Goal: Navigation & Orientation: Understand site structure

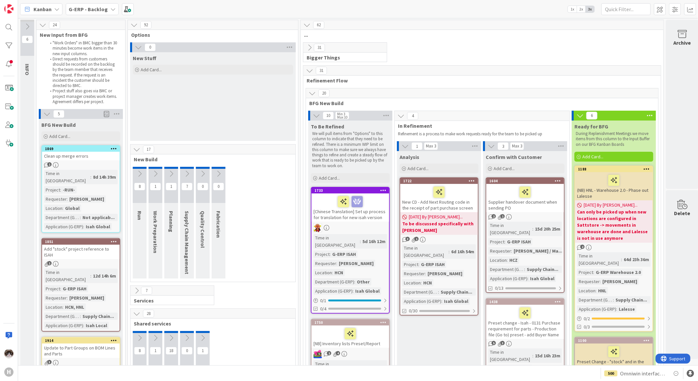
click at [92, 9] on b "G-ERP - Backlog" at bounding box center [88, 9] width 39 height 7
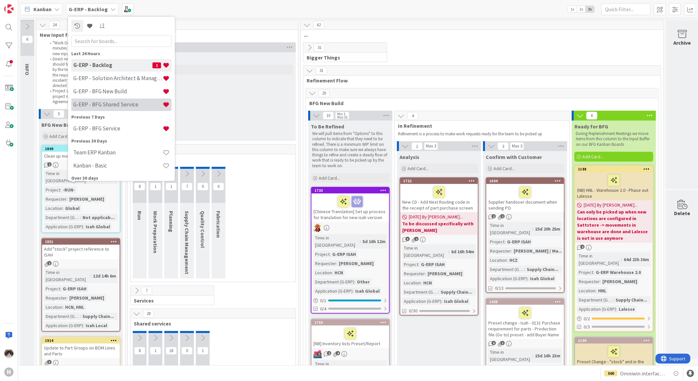
click at [113, 104] on h4 "G-ERP - BFG Shared Service" at bounding box center [117, 104] width 89 height 7
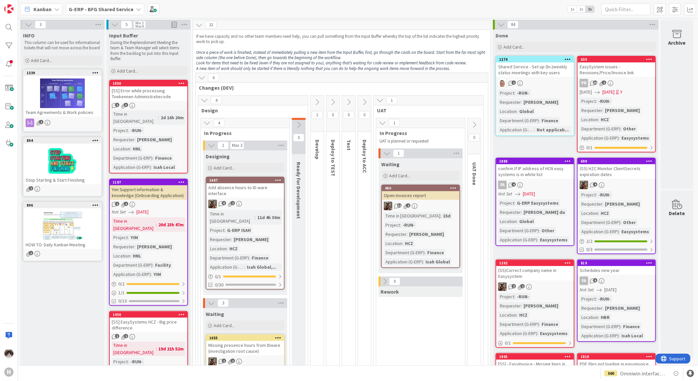
click at [444, 208] on div "12 2" at bounding box center [421, 206] width 78 height 9
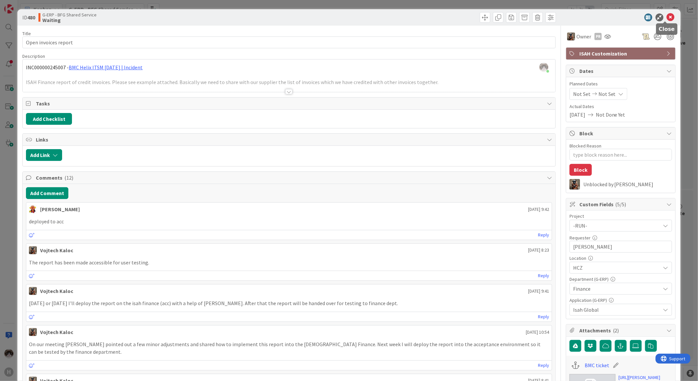
click at [667, 15] on icon at bounding box center [671, 17] width 8 height 8
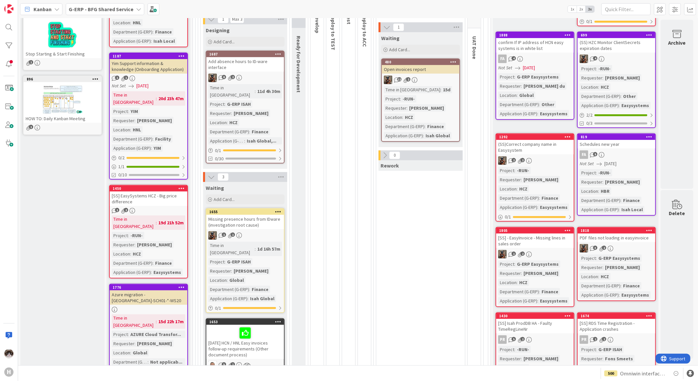
scroll to position [146, 0]
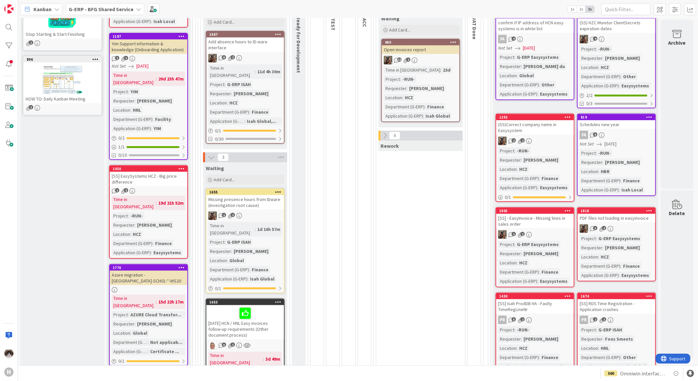
click at [268, 62] on link "1687 Add absence hours to ID-ware interface 8 2 Time in Column : 11d 4h 30m Pro…" at bounding box center [245, 87] width 79 height 113
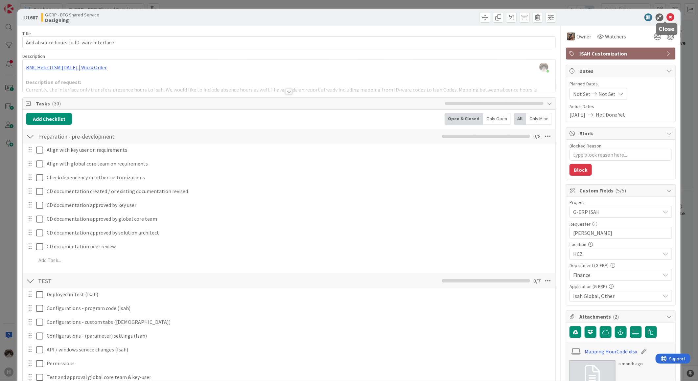
click at [667, 16] on icon at bounding box center [671, 17] width 8 height 8
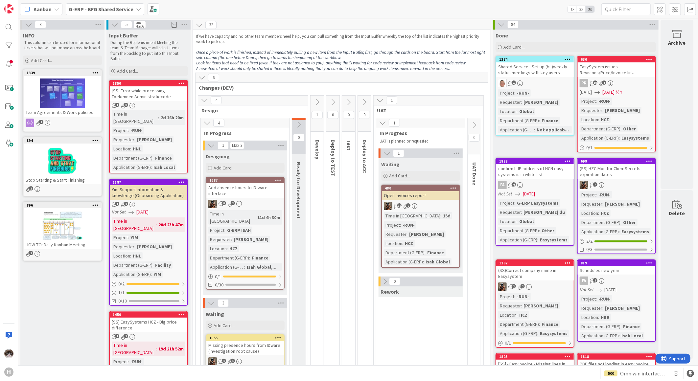
click at [114, 8] on b "G-ERP - BFG Shared Service" at bounding box center [101, 9] width 65 height 7
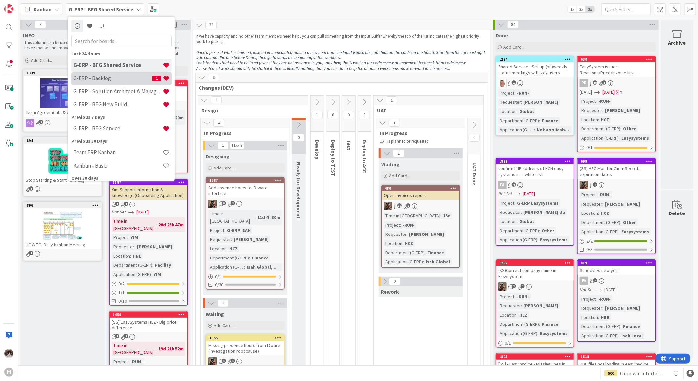
click at [110, 81] on h4 "G-ERP - Backlog" at bounding box center [112, 78] width 79 height 7
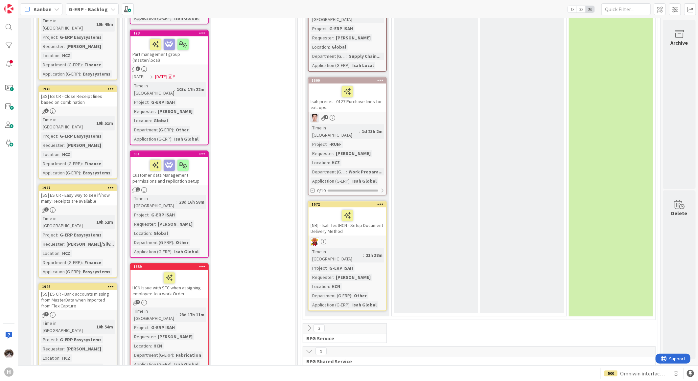
scroll to position [1278, 8]
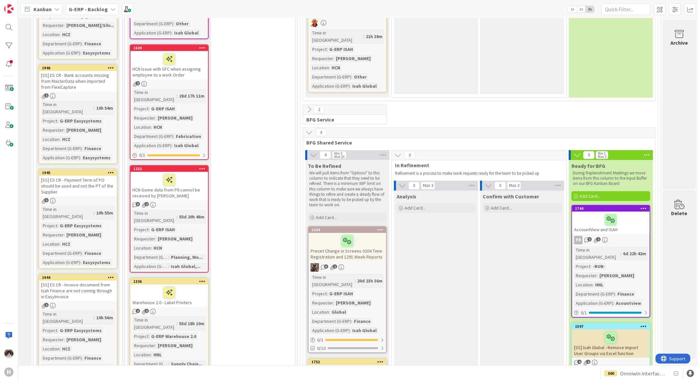
click at [89, 5] on span "G-ERP - Backlog" at bounding box center [88, 9] width 39 height 8
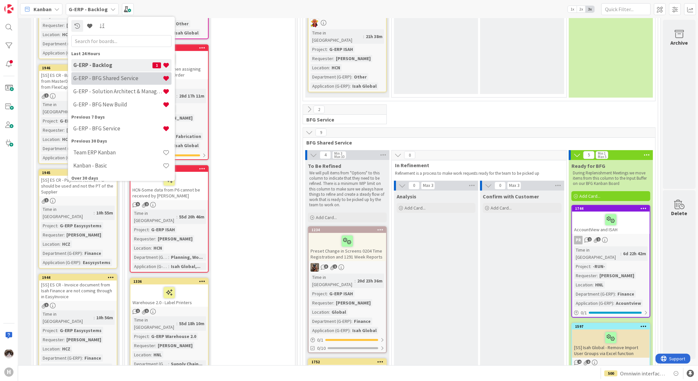
click at [116, 78] on h4 "G-ERP - BFG Shared Service" at bounding box center [117, 78] width 89 height 7
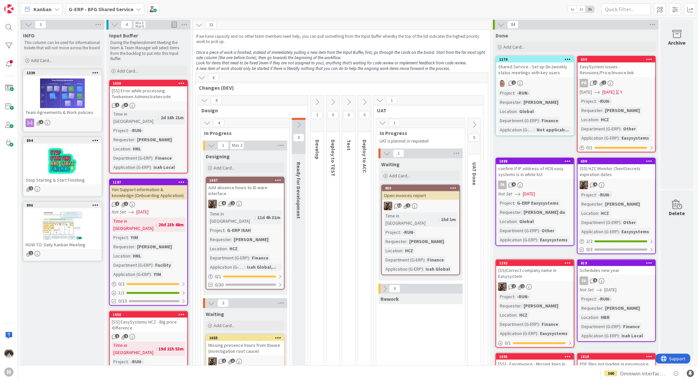
click at [103, 11] on b "G-ERP - BFG Shared Service" at bounding box center [101, 9] width 65 height 7
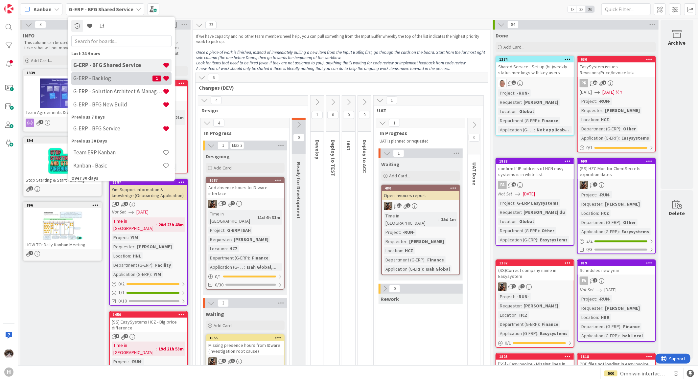
click at [114, 79] on h4 "G-ERP - Backlog" at bounding box center [112, 78] width 79 height 7
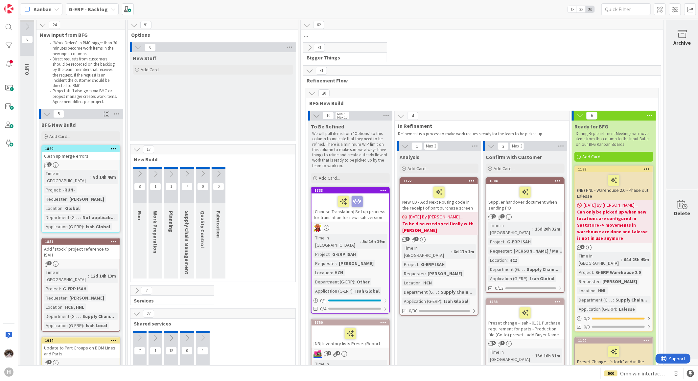
click at [315, 96] on icon at bounding box center [312, 93] width 7 height 7
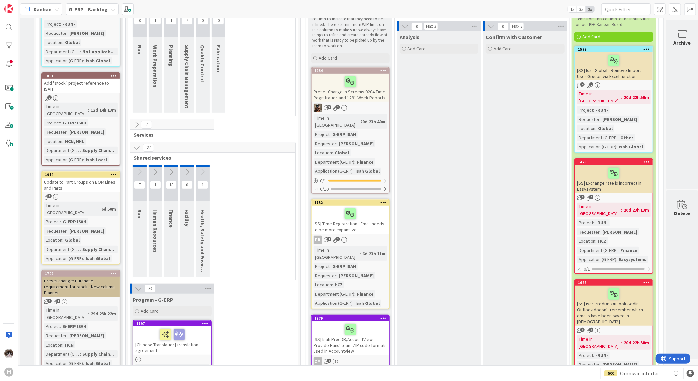
scroll to position [182, 0]
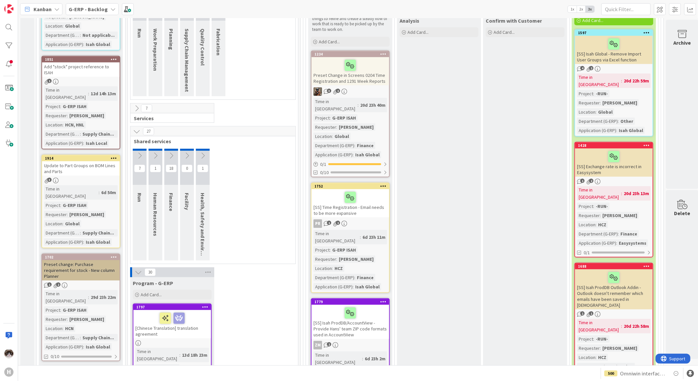
click at [639, 168] on div "[SS] Exchange rate is incorrect in Easysystem" at bounding box center [614, 163] width 78 height 28
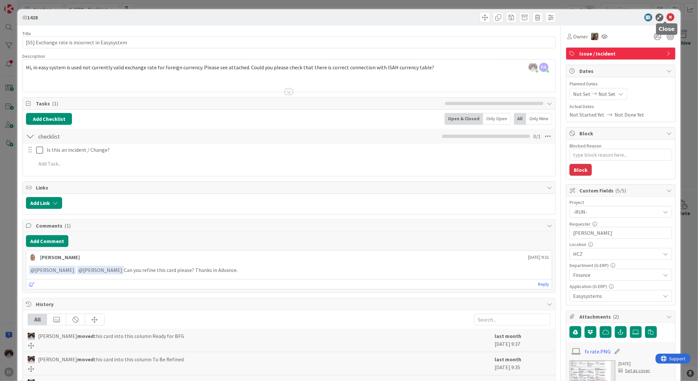
click at [667, 17] on icon at bounding box center [671, 17] width 8 height 8
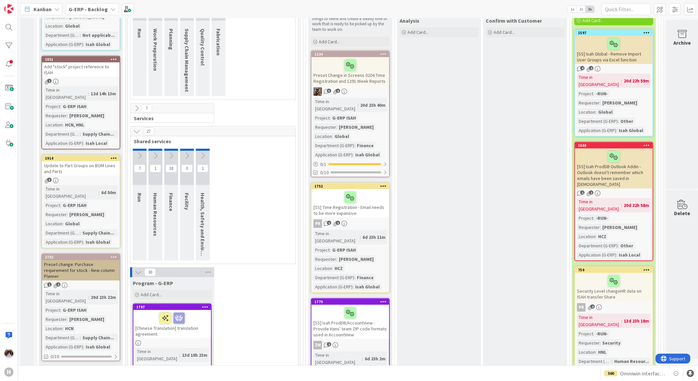
click at [94, 13] on div "G-ERP - Backlog" at bounding box center [92, 9] width 53 height 12
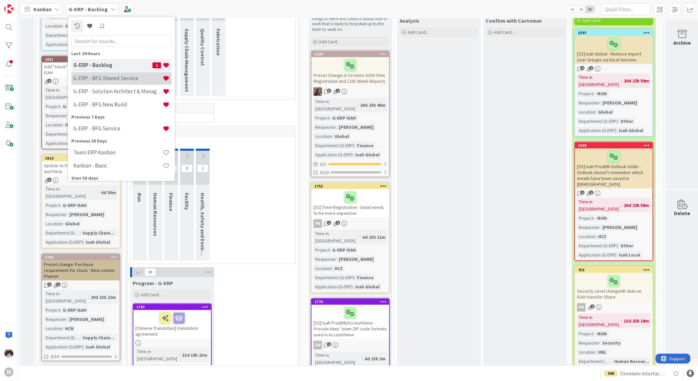
click at [135, 78] on h4 "G-ERP - BFG Shared Service" at bounding box center [117, 78] width 89 height 7
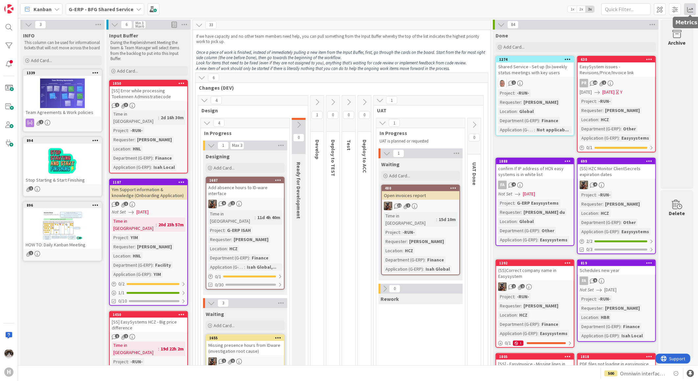
click at [688, 8] on span at bounding box center [690, 9] width 12 height 12
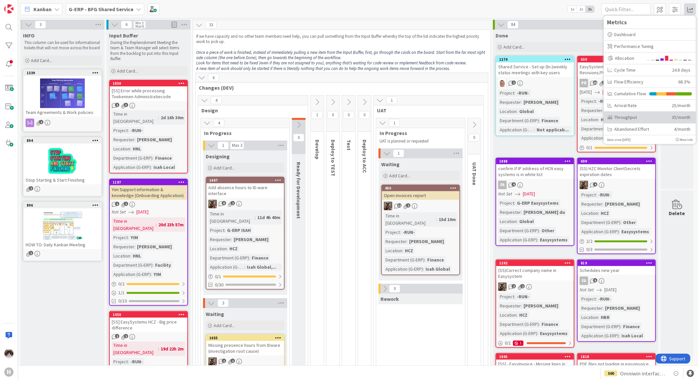
click at [629, 113] on div "Throughput 35/month" at bounding box center [650, 117] width 92 height 12
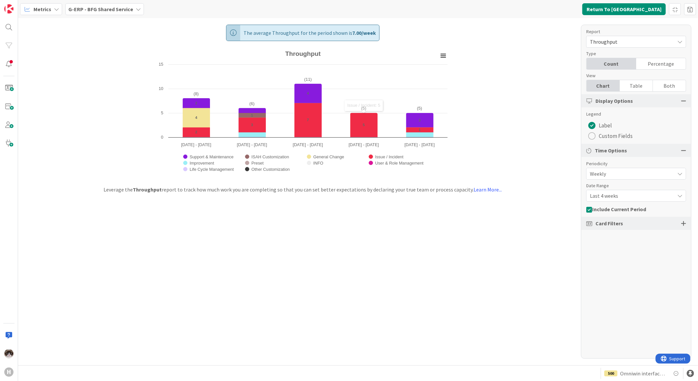
click at [133, 11] on div "G-ERP - BFG Shared Service" at bounding box center [104, 9] width 79 height 12
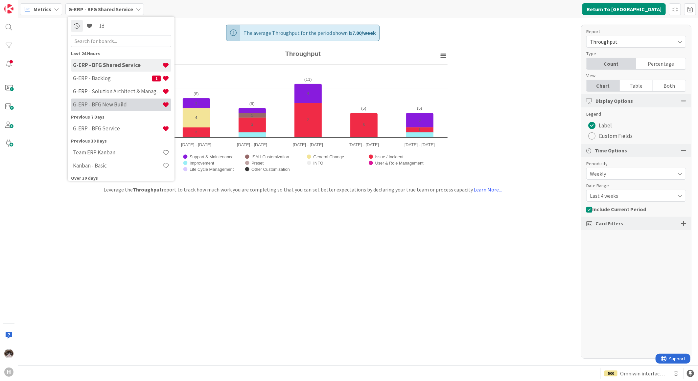
click at [111, 100] on div "G-ERP - BFG New Build" at bounding box center [121, 104] width 100 height 12
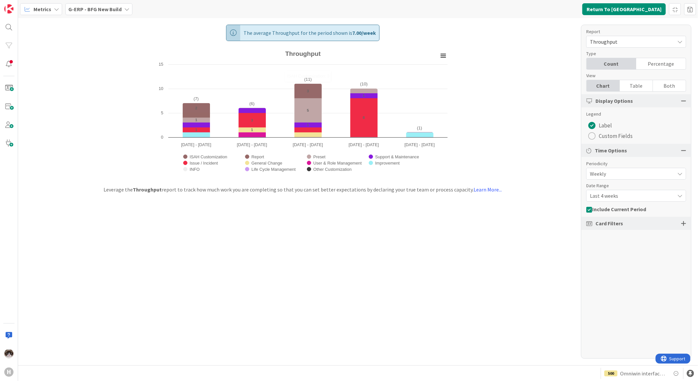
click at [92, 7] on b "G-ERP - BFG New Build" at bounding box center [94, 9] width 53 height 7
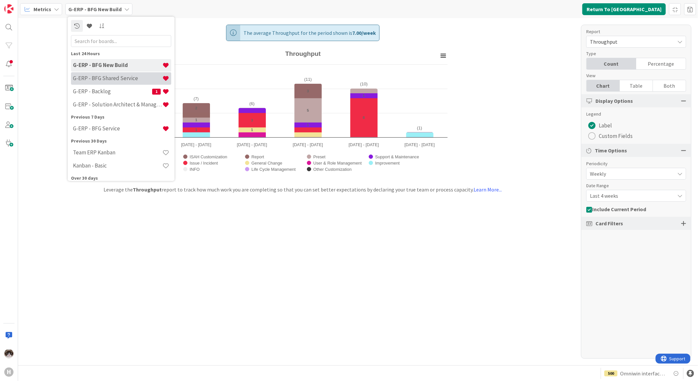
click at [117, 81] on h4 "G-ERP - BFG Shared Service" at bounding box center [117, 78] width 89 height 7
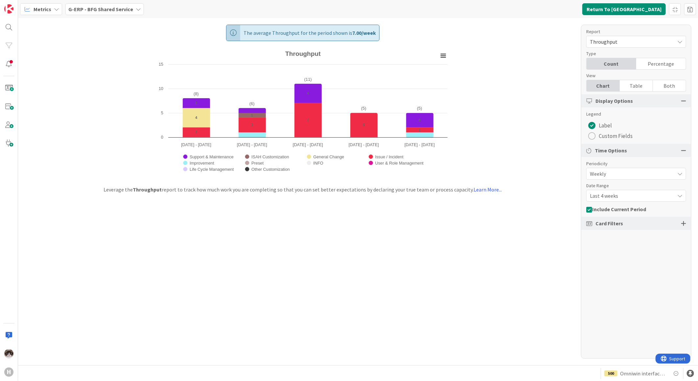
click at [115, 8] on b "G-ERP - BFG Shared Service" at bounding box center [100, 9] width 65 height 7
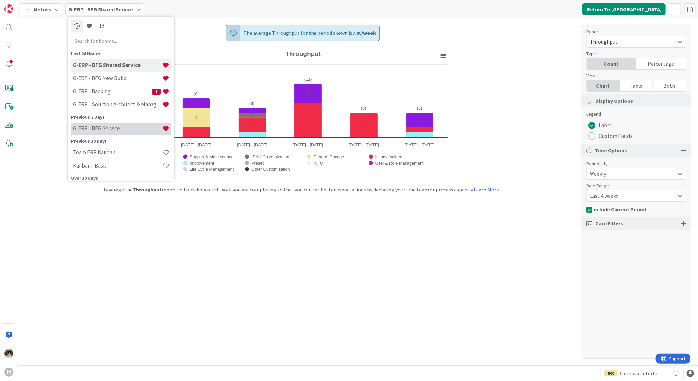
click at [111, 125] on h4 "G-ERP - BFG Service" at bounding box center [117, 128] width 89 height 7
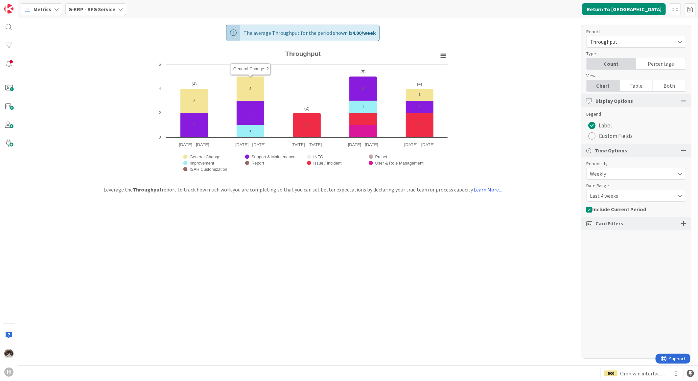
click at [101, 5] on span "G-ERP - BFG Service" at bounding box center [91, 9] width 47 height 8
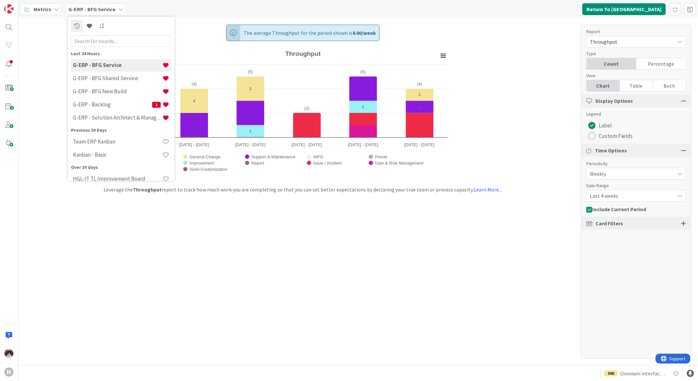
click at [331, 222] on div "The average Throughput for the period shown is 4.00 / week Created with Highcha…" at bounding box center [358, 191] width 680 height 347
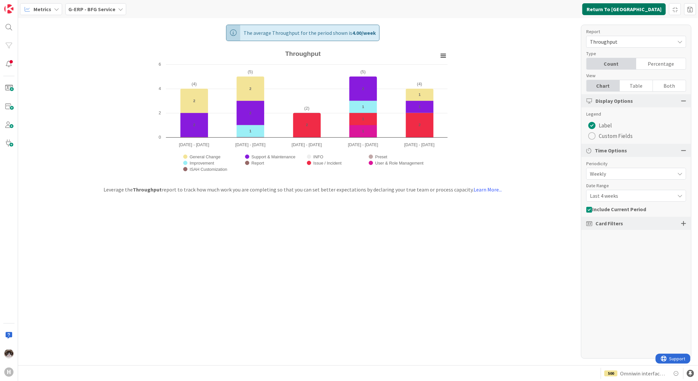
click at [652, 11] on button "Return To [GEOGRAPHIC_DATA]" at bounding box center [623, 9] width 83 height 12
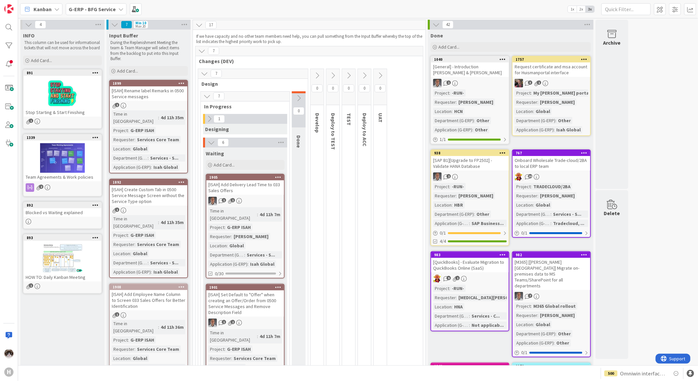
click at [106, 9] on b "G-ERP - BFG Service" at bounding box center [92, 9] width 47 height 7
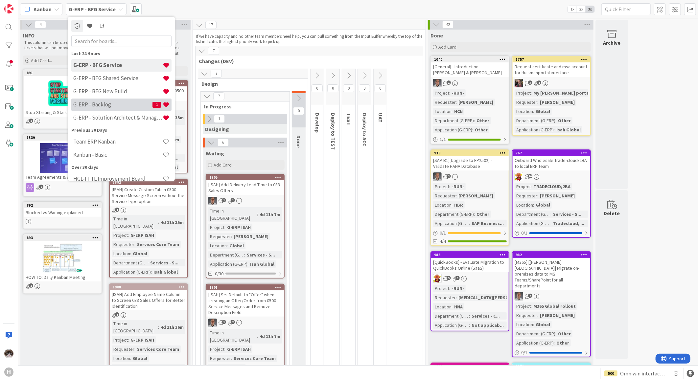
click at [100, 106] on h4 "G-ERP - Backlog" at bounding box center [112, 104] width 79 height 7
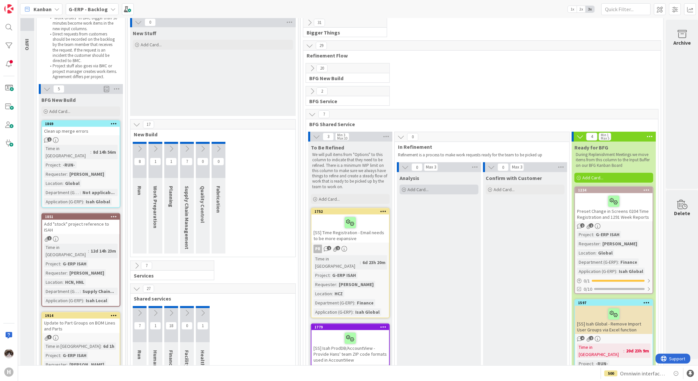
scroll to position [36, 0]
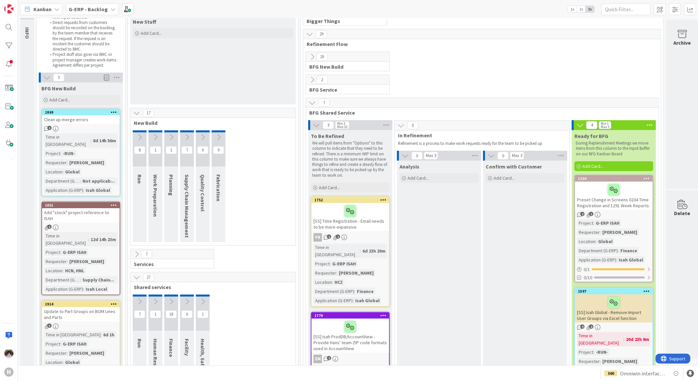
click at [373, 230] on div "[SS] Time Registration - Email needs to be more expansive" at bounding box center [351, 217] width 78 height 28
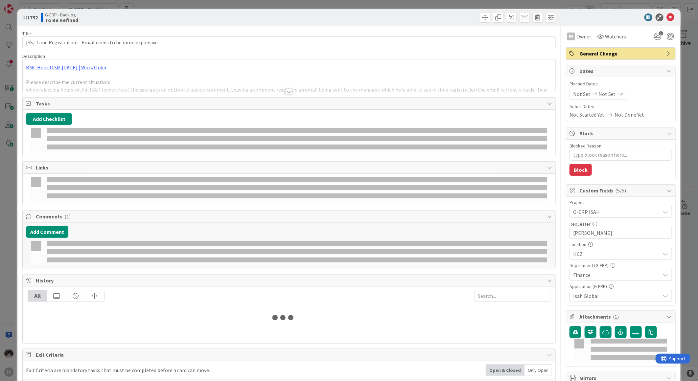
type textarea "x"
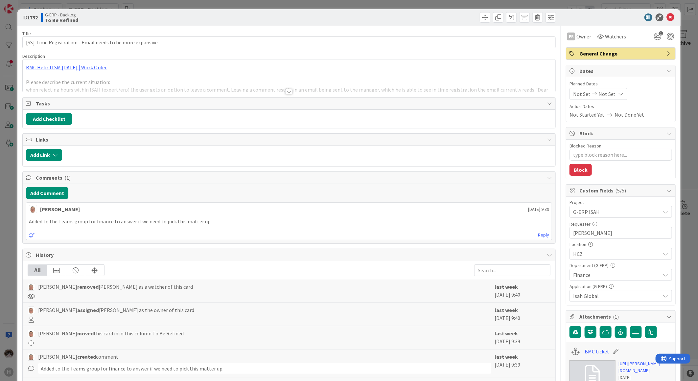
click at [286, 89] on div at bounding box center [288, 91] width 7 height 5
